Goal: Information Seeking & Learning: Learn about a topic

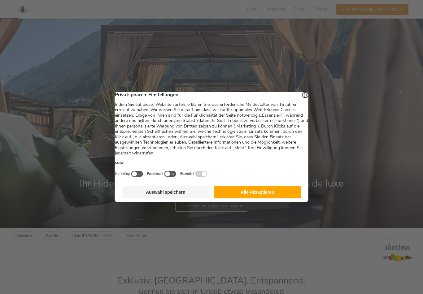
click at [250, 198] on button "Alle Akzeptieren" at bounding box center [257, 192] width 87 height 12
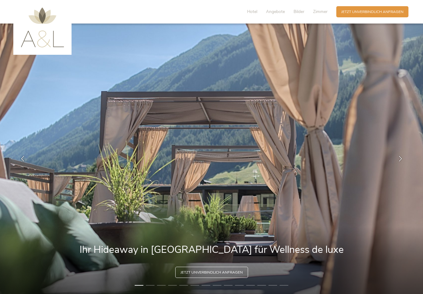
click at [297, 10] on span "Bilder" at bounding box center [299, 12] width 11 height 6
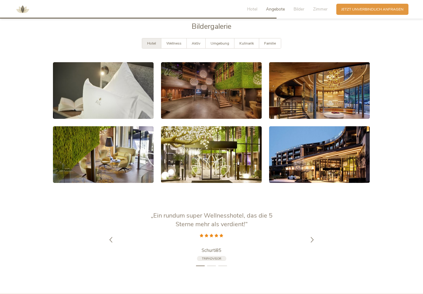
scroll to position [1032, 0]
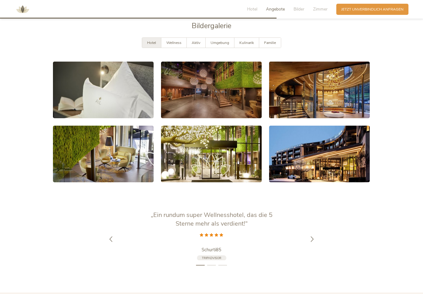
click at [317, 243] on div at bounding box center [312, 239] width 15 height 15
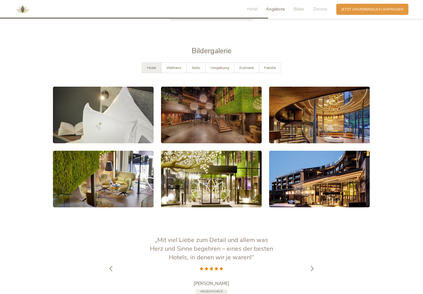
scroll to position [1008, 0]
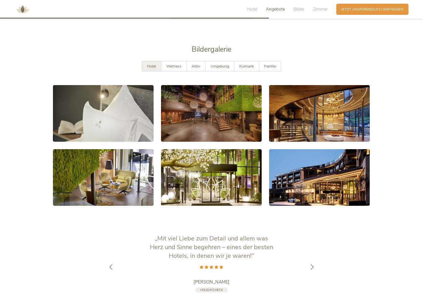
click at [343, 187] on link at bounding box center [319, 177] width 101 height 57
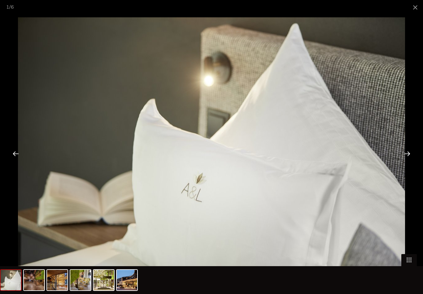
click at [410, 7] on span at bounding box center [415, 7] width 15 height 15
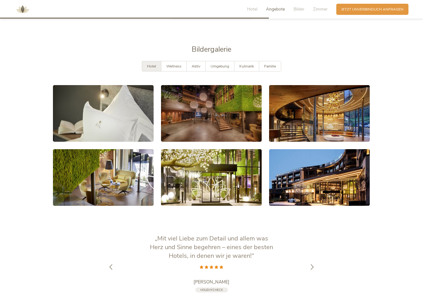
click at [172, 69] on span "Wellness" at bounding box center [173, 66] width 15 height 5
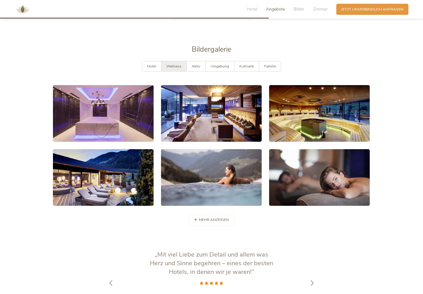
click at [194, 69] on span "Aktiv" at bounding box center [196, 66] width 9 height 5
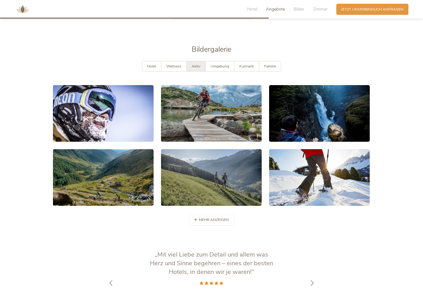
click at [215, 69] on span "Umgebung" at bounding box center [220, 66] width 19 height 5
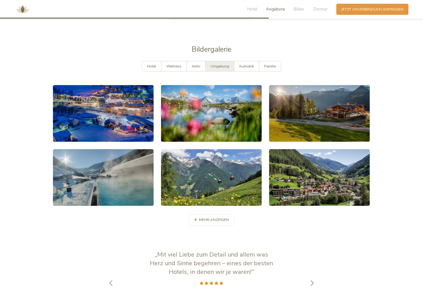
click at [241, 69] on span "Kulinarik" at bounding box center [247, 66] width 15 height 5
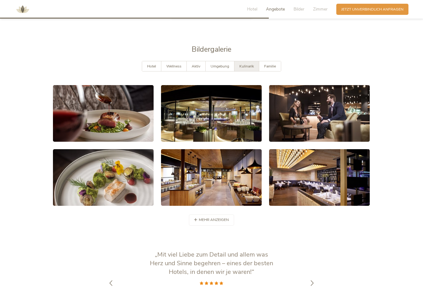
click at [270, 69] on span "Familie" at bounding box center [270, 66] width 12 height 5
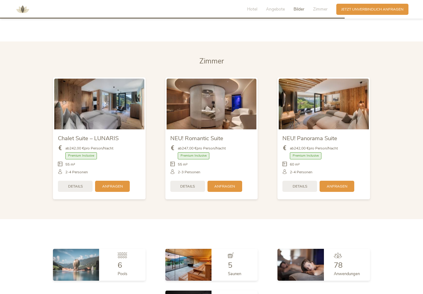
scroll to position [1290, 0]
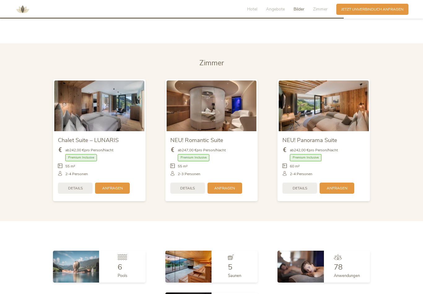
click at [208, 116] on img at bounding box center [212, 106] width 90 height 51
click at [197, 124] on img at bounding box center [212, 106] width 90 height 51
click at [183, 191] on span "Details" at bounding box center [187, 188] width 15 height 5
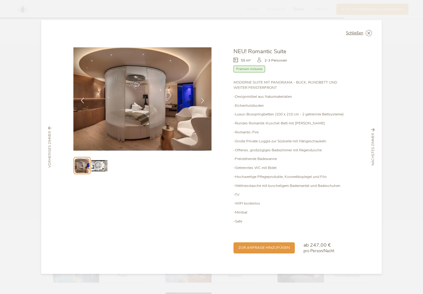
click at [98, 174] on img at bounding box center [99, 166] width 16 height 16
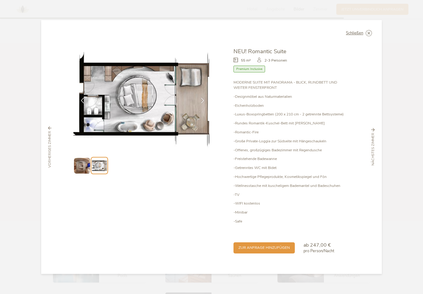
click at [81, 173] on img at bounding box center [82, 166] width 16 height 16
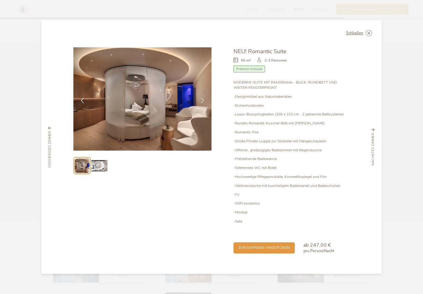
click at [353, 35] on span "Schließen" at bounding box center [354, 33] width 17 height 4
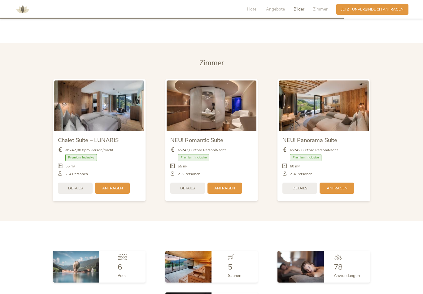
click at [343, 129] on img at bounding box center [324, 106] width 90 height 51
click at [306, 191] on div "Details" at bounding box center [300, 188] width 35 height 11
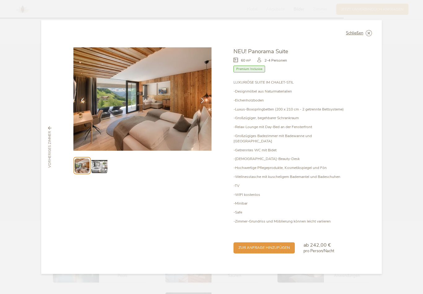
click at [96, 174] on img at bounding box center [99, 166] width 16 height 16
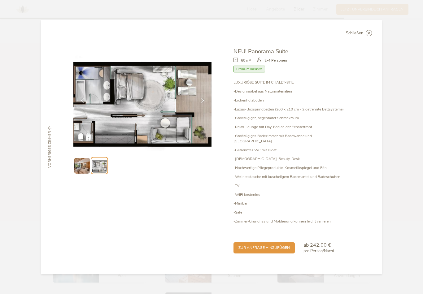
click at [355, 35] on span "Schließen" at bounding box center [354, 33] width 17 height 4
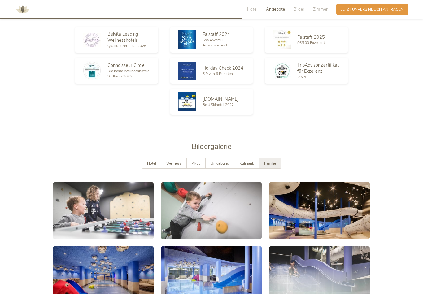
scroll to position [906, 0]
